Goal: Purchase product/service

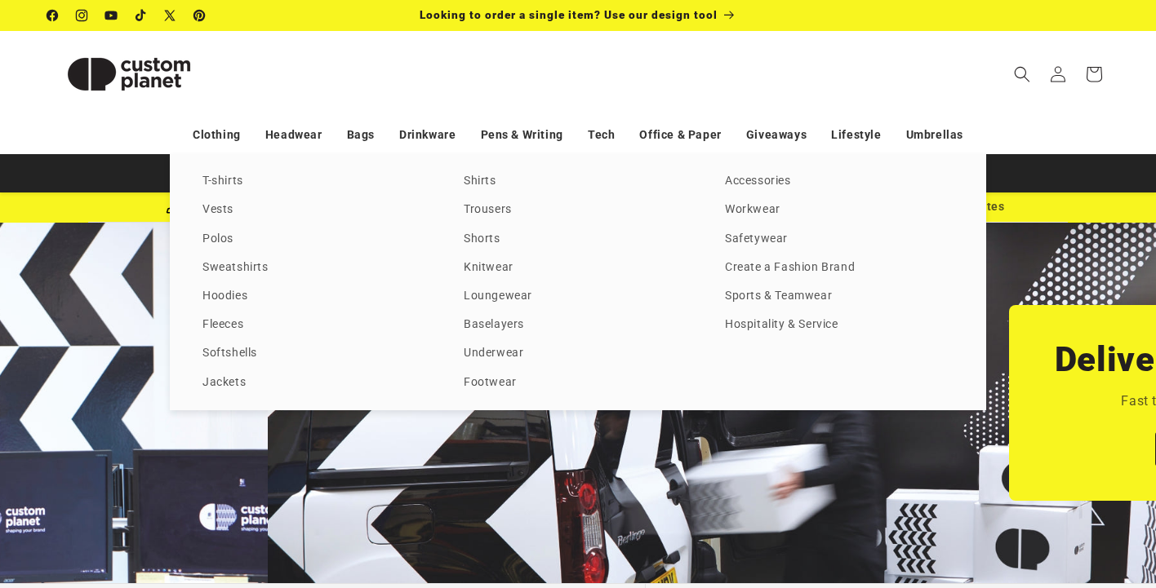
scroll to position [0, 1156]
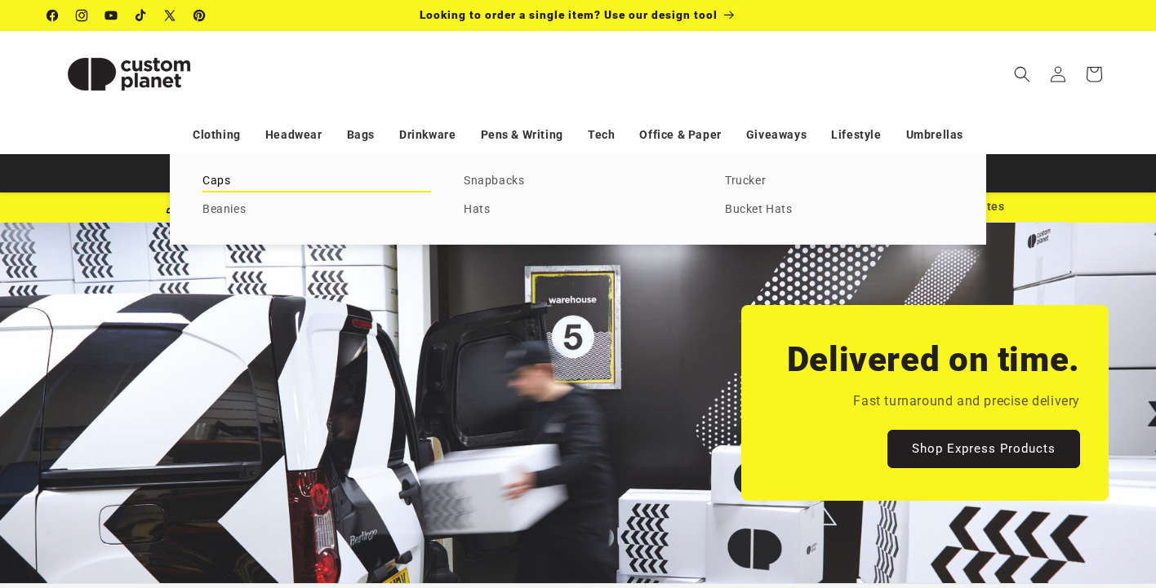
click at [223, 177] on link "Caps" at bounding box center [316, 182] width 229 height 22
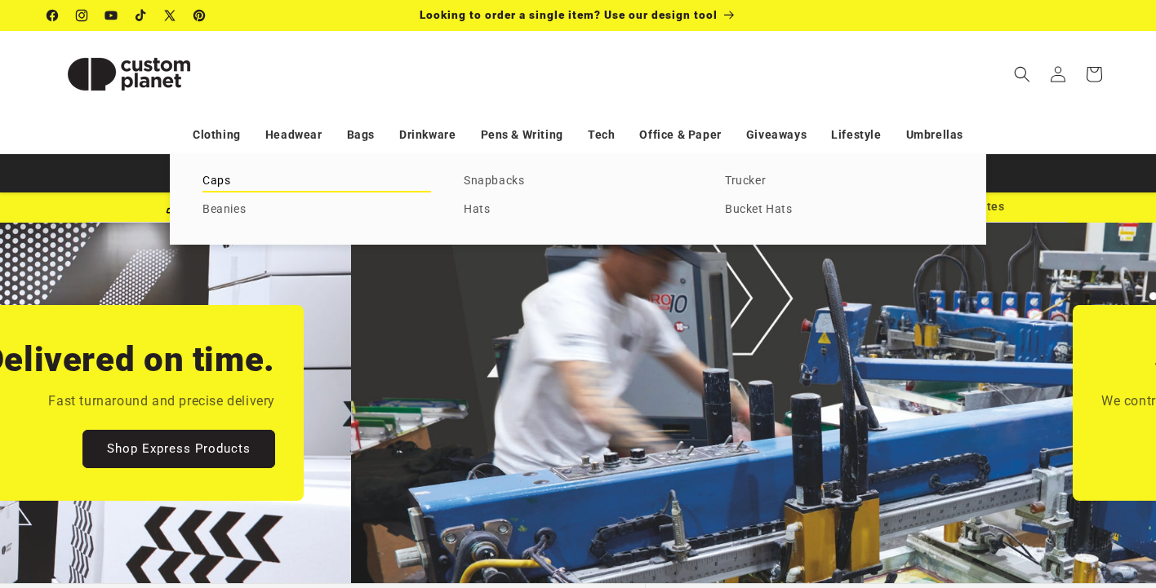
scroll to position [0, 2202]
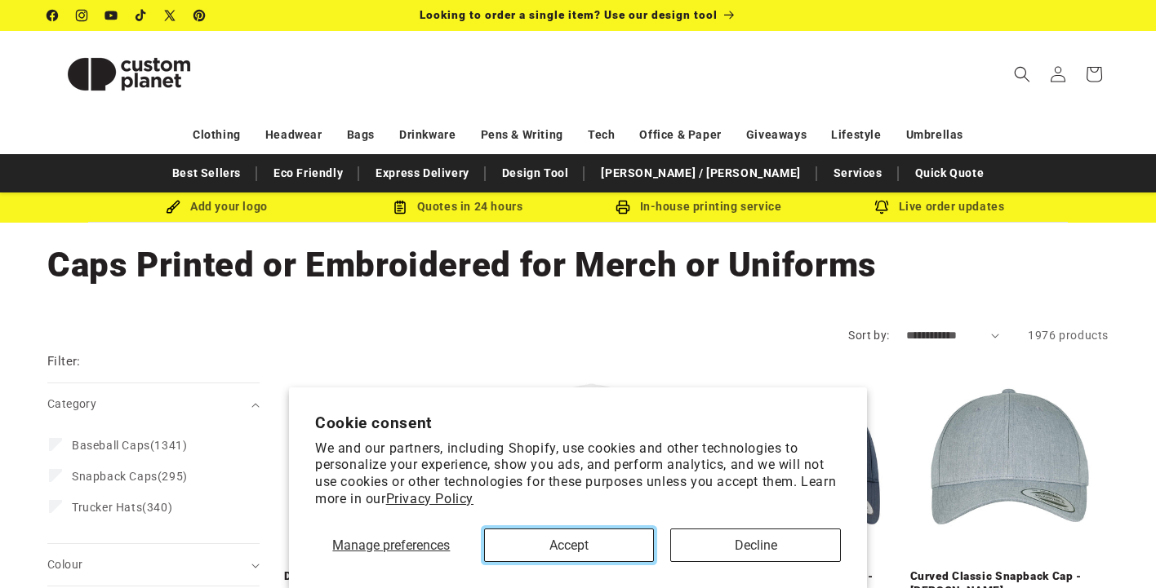
click at [606, 544] on button "Accept" at bounding box center [569, 545] width 171 height 33
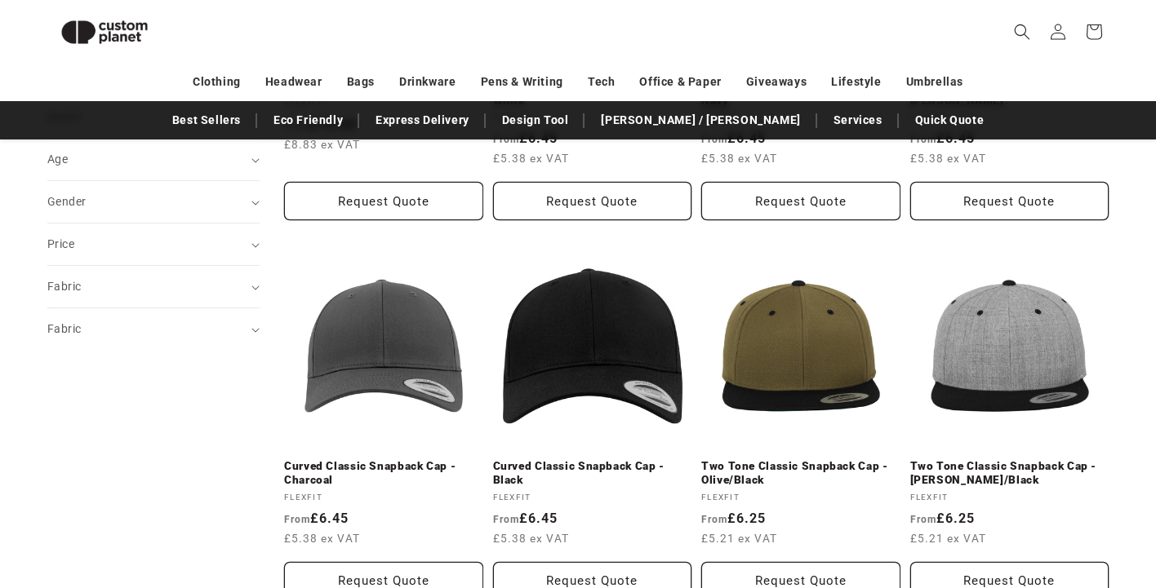
scroll to position [517, 0]
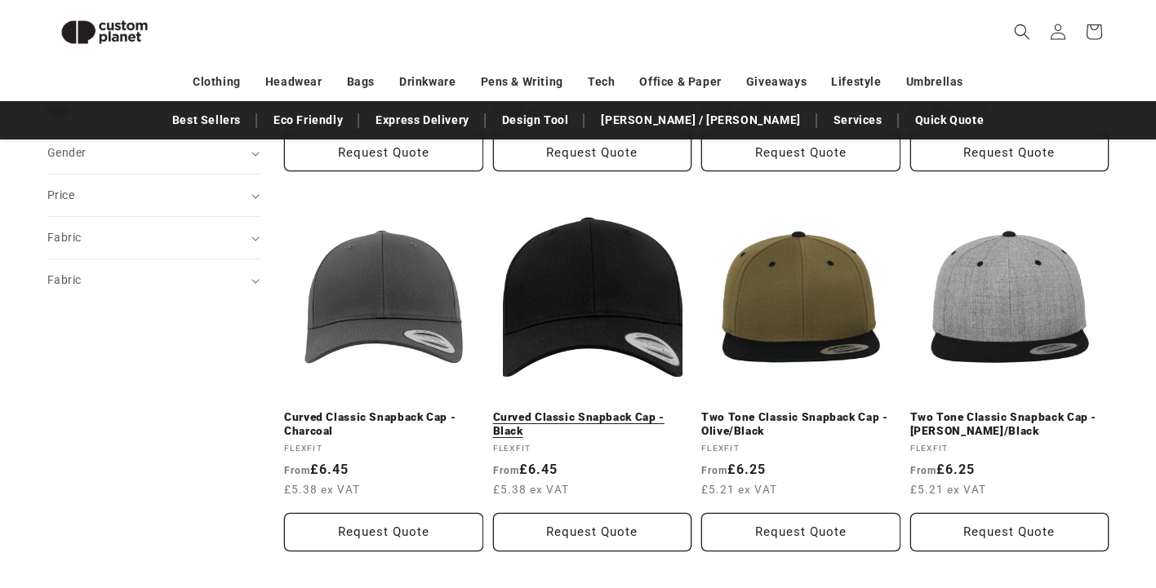
click at [624, 411] on link "Curved Classic Snapback Cap - Black" at bounding box center [592, 425] width 199 height 29
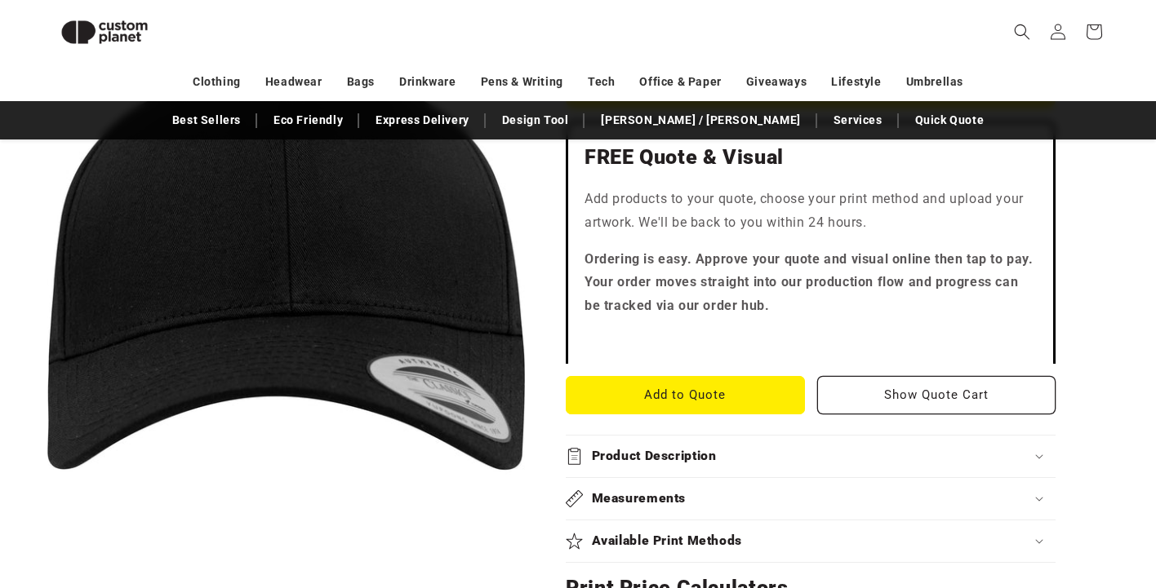
scroll to position [470, 0]
